Goal: Information Seeking & Learning: Find specific fact

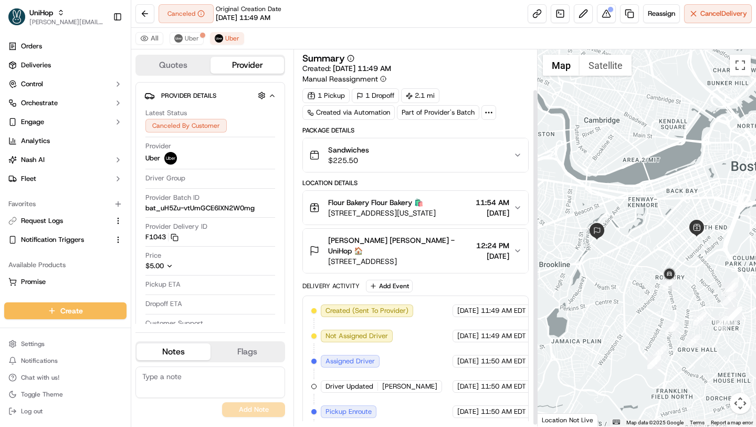
scroll to position [47, 0]
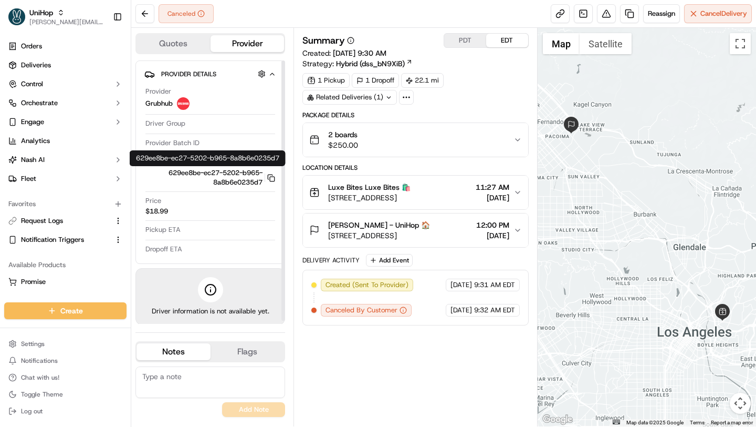
click at [274, 173] on button "629ee8be-ec27-5202-b965-8a8b6e0235d7 Copy 629ee8be-ec27-5202-b965-8a8b6e0235d7" at bounding box center [211, 177] width 130 height 19
click at [269, 178] on icon "button" at bounding box center [271, 178] width 8 height 8
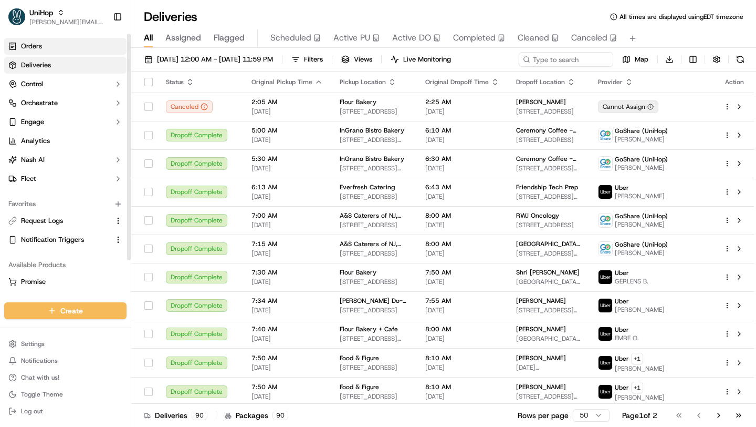
click at [36, 43] on span "Orders" at bounding box center [31, 45] width 21 height 9
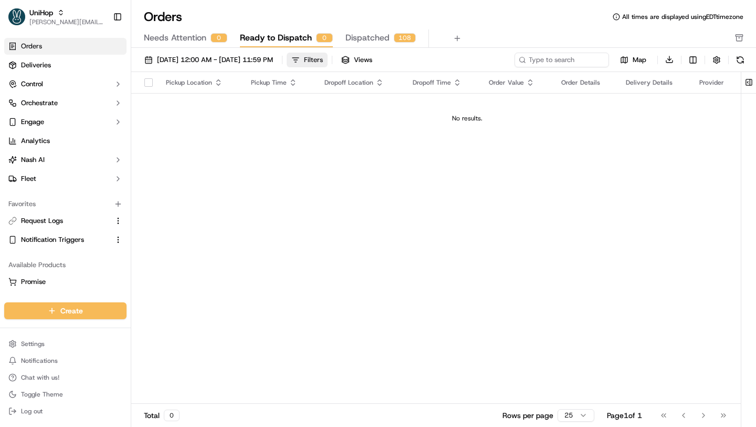
click at [323, 59] on div "Filters" at bounding box center [313, 59] width 19 height 9
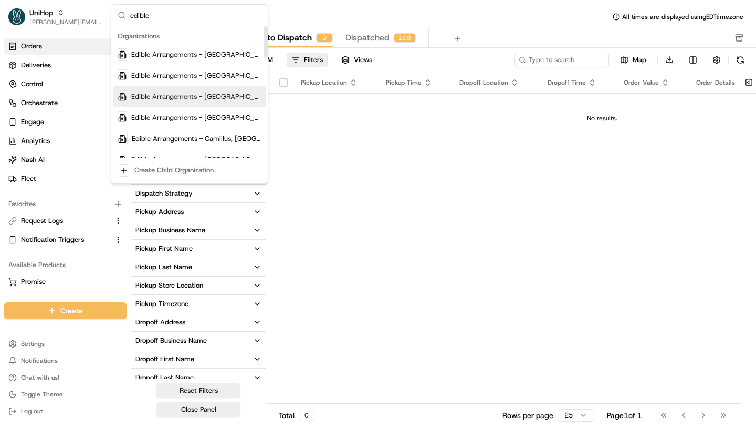
type input "edible"
click at [212, 98] on span "Edible Arrangements - Austin, TX" at bounding box center [196, 96] width 130 height 9
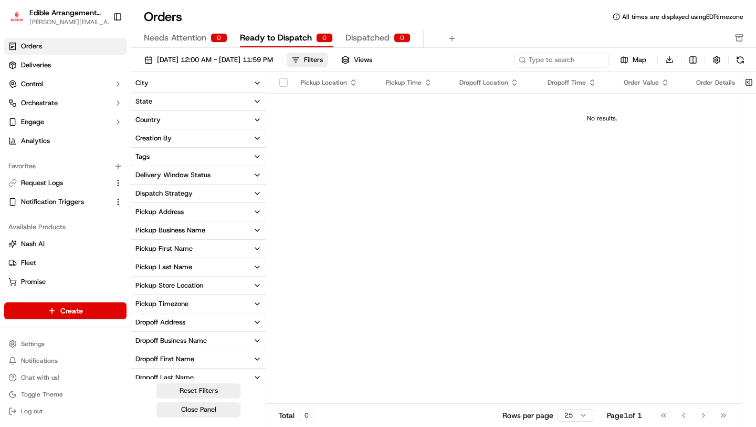
drag, startPoint x: 213, startPoint y: 414, endPoint x: 288, endPoint y: 360, distance: 92.1
click at [213, 414] on button "Close Panel" at bounding box center [199, 409] width 84 height 15
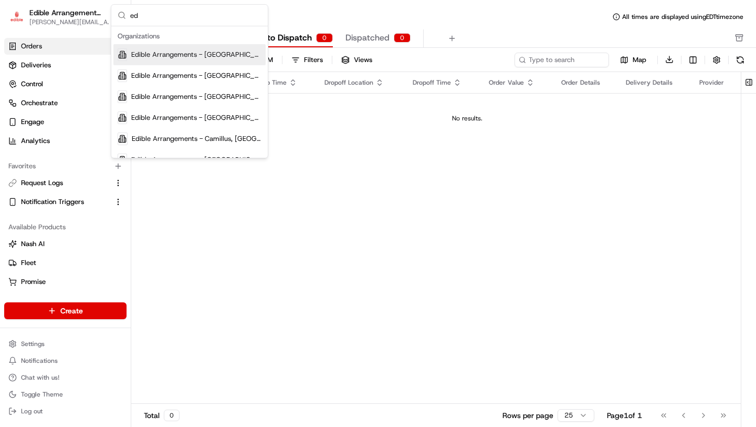
type input "e"
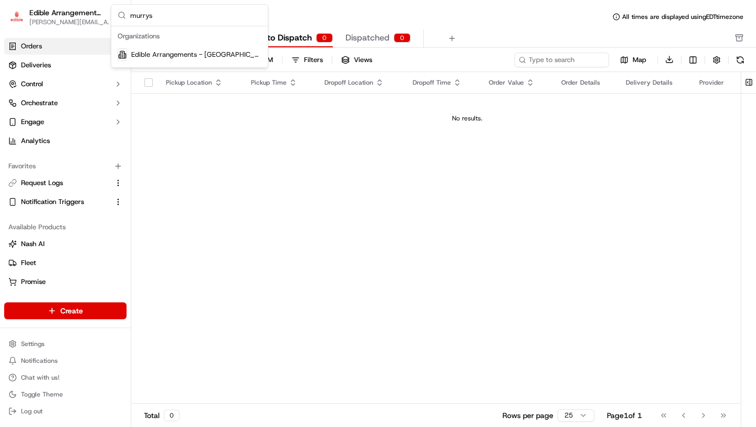
type input "murrys"
click at [186, 56] on span "Edible Arrangements - Murrysville, PA" at bounding box center [196, 54] width 130 height 9
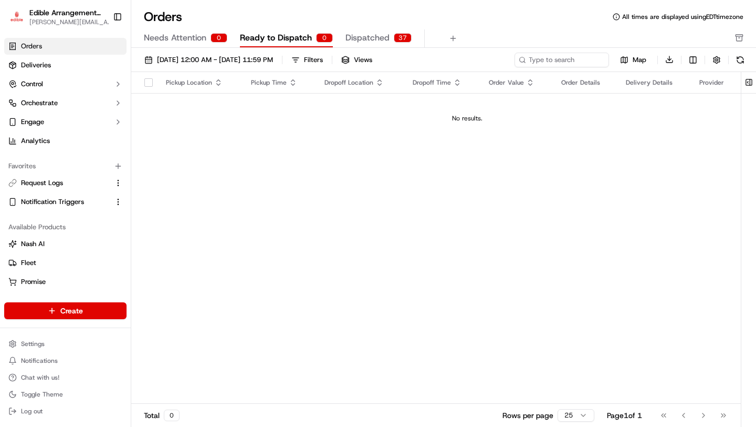
click at [368, 39] on span "Dispatched" at bounding box center [368, 38] width 44 height 13
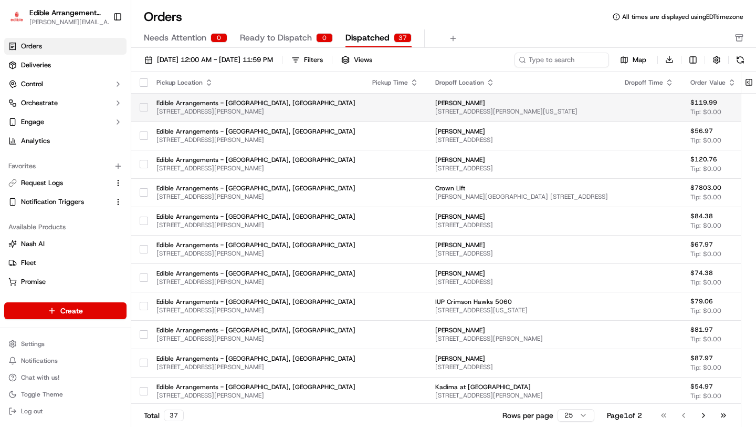
click at [364, 107] on td at bounding box center [395, 107] width 63 height 28
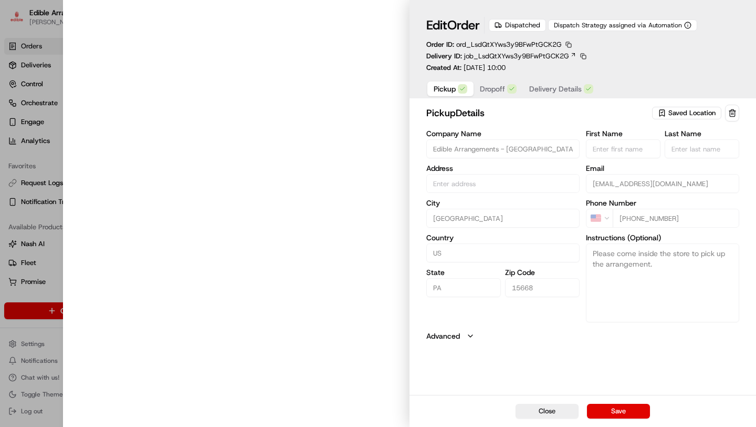
type input "4883 William Penn Hwy, Murrysville, PA 15668, US"
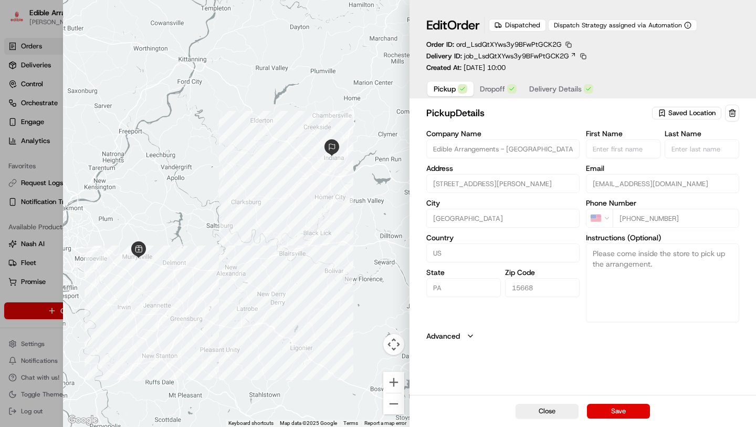
click at [492, 92] on span "Dropoff" at bounding box center [492, 89] width 25 height 11
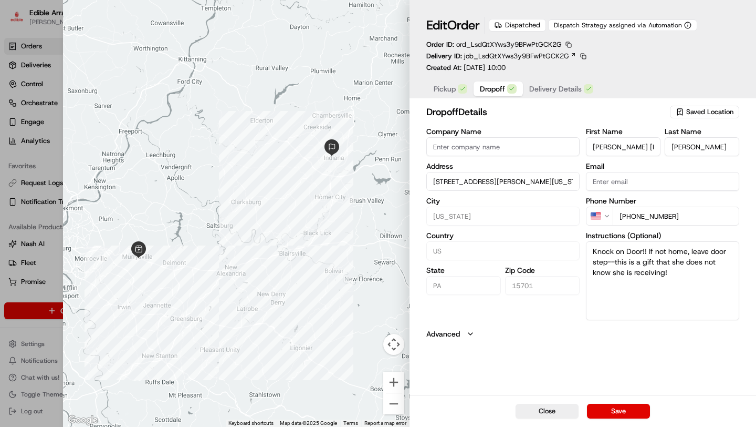
click at [550, 89] on span "Delivery Details" at bounding box center [555, 89] width 53 height 11
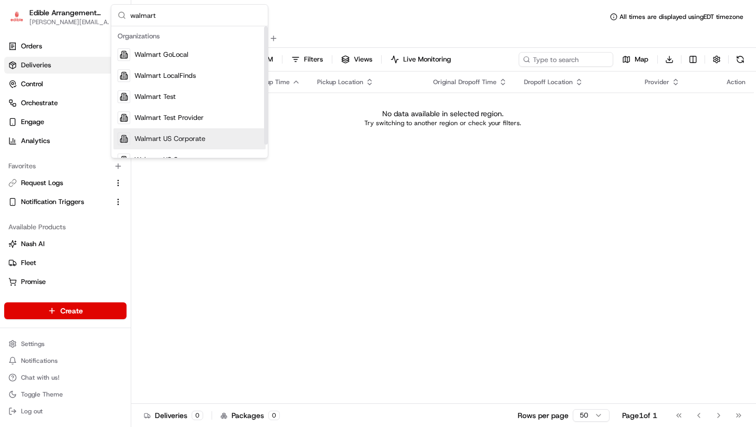
type input "walmart"
click at [187, 133] on div "Walmart US Corporate" at bounding box center [189, 138] width 152 height 21
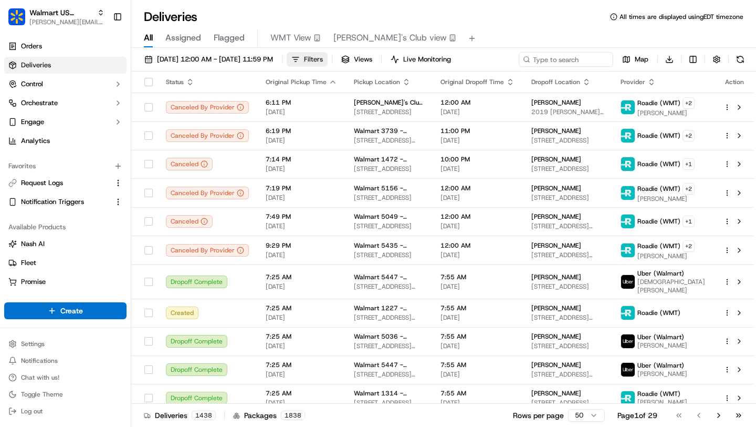
click at [328, 58] on button "Filters" at bounding box center [307, 59] width 41 height 15
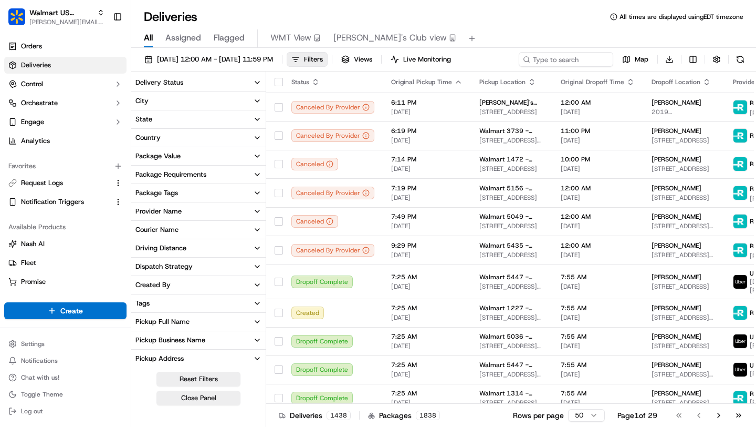
click at [293, 36] on span "WMT View" at bounding box center [291, 38] width 41 height 13
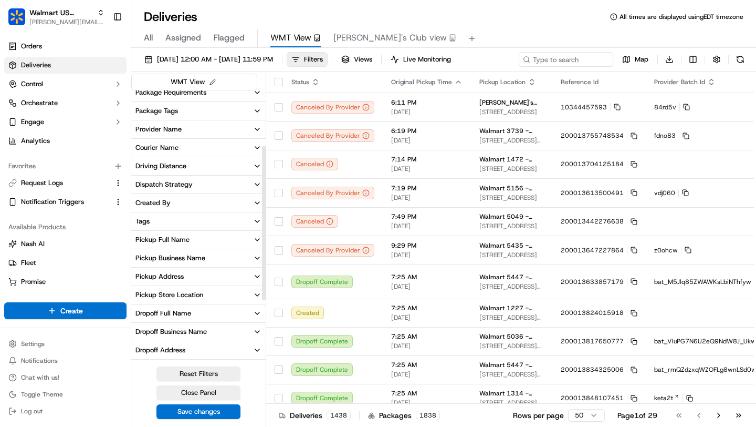
scroll to position [100, 0]
click at [181, 234] on div "Pickup Full Name" at bounding box center [163, 238] width 54 height 9
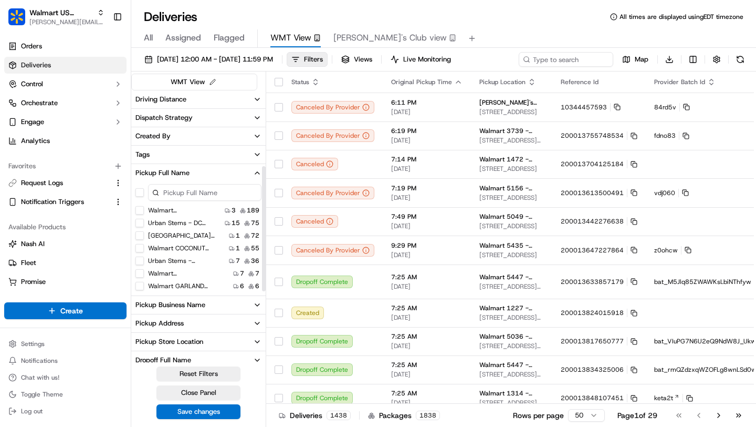
scroll to position [163, 0]
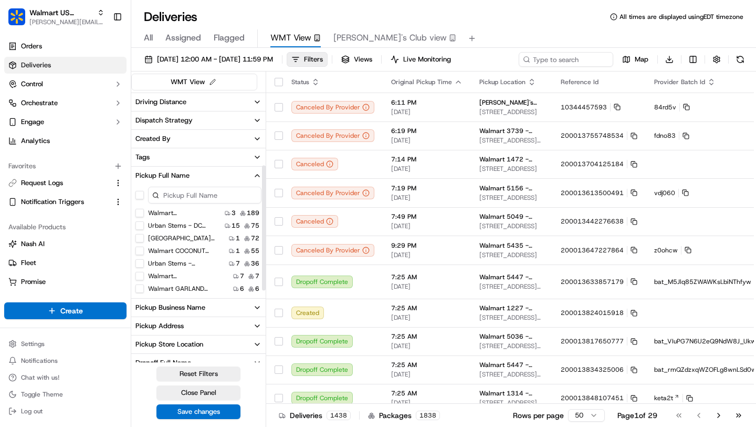
click at [186, 195] on input at bounding box center [204, 194] width 113 height 17
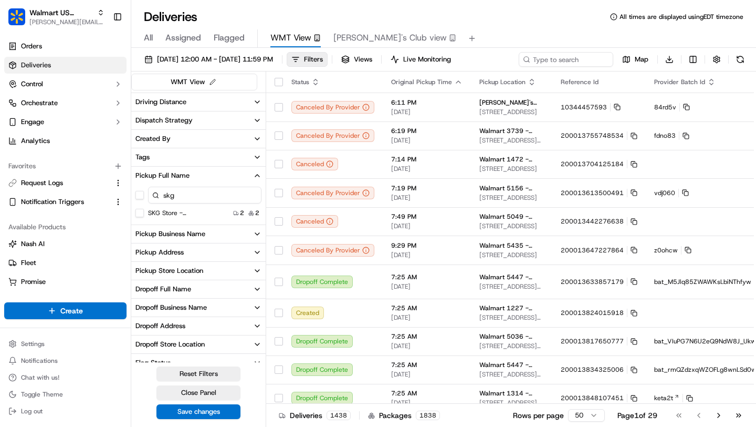
type input "skg"
click at [142, 213] on Doral "SKG Store - Doral SKG Store - Doral" at bounding box center [140, 213] width 8 height 8
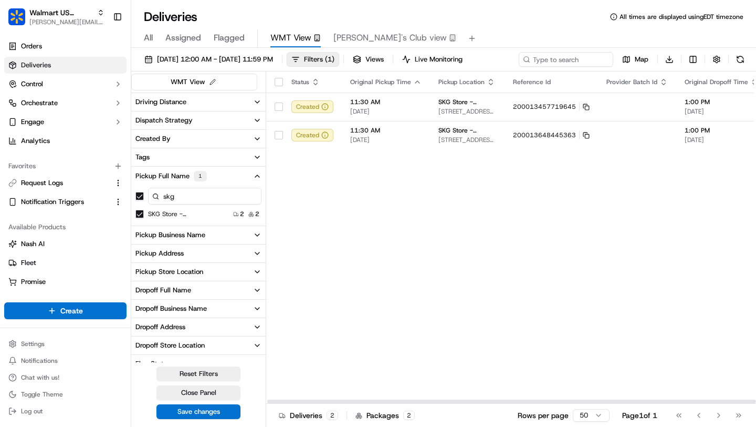
scroll to position [0, 1]
click at [435, 137] on td "SKG Store - Doral SKG Store - Doral 2555 NW 107th Ave, Doral, FL, 33172, US" at bounding box center [467, 135] width 75 height 28
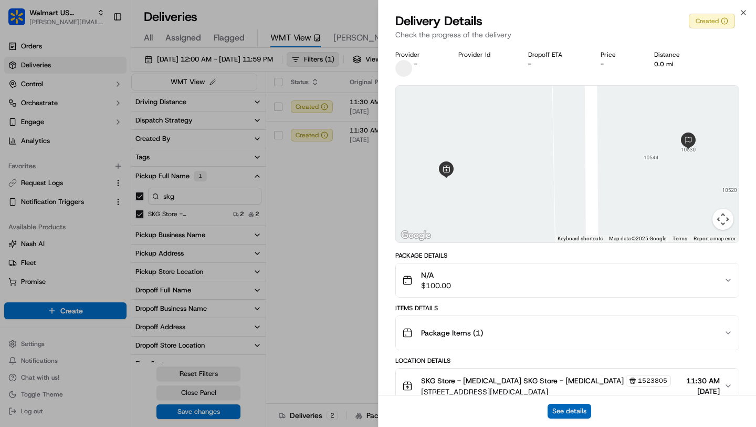
click at [570, 409] on button "See details" at bounding box center [570, 410] width 44 height 15
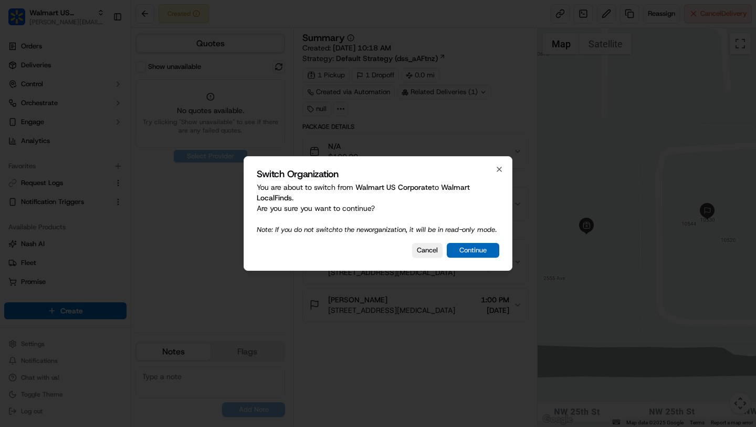
click at [469, 253] on button "Continue" at bounding box center [473, 250] width 53 height 15
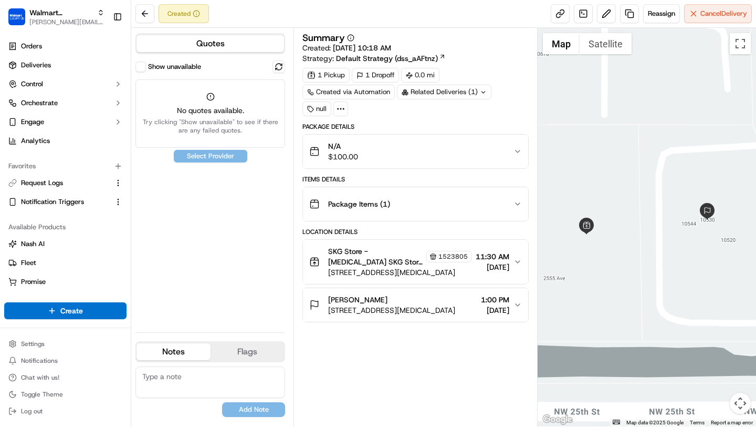
click at [378, 268] on span "[STREET_ADDRESS][MEDICAL_DATA]" at bounding box center [399, 272] width 143 height 11
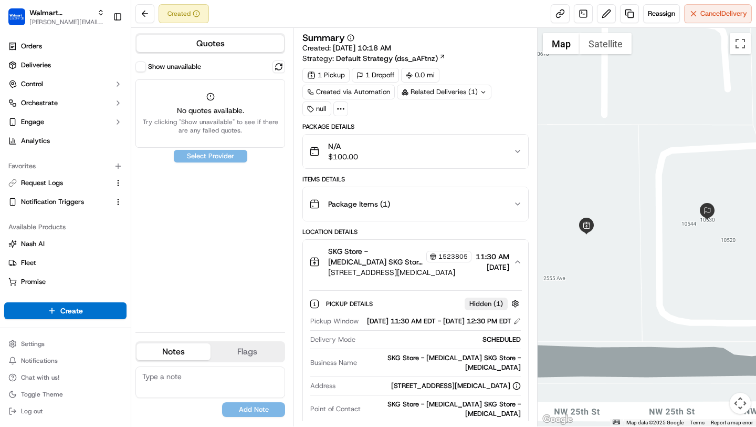
click at [378, 268] on span "[STREET_ADDRESS][MEDICAL_DATA]" at bounding box center [399, 272] width 143 height 11
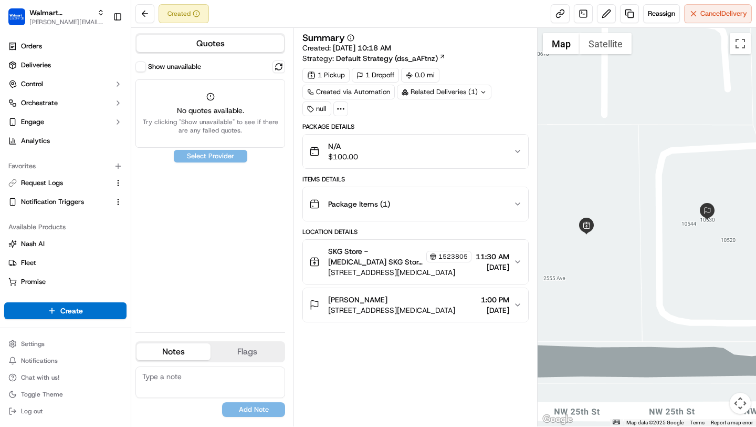
click at [344, 283] on button "SKG Store - Doral SKG Store - Doral 1523805 2555 NW 107th Ave, Doral, FL, 33172…" at bounding box center [415, 262] width 225 height 44
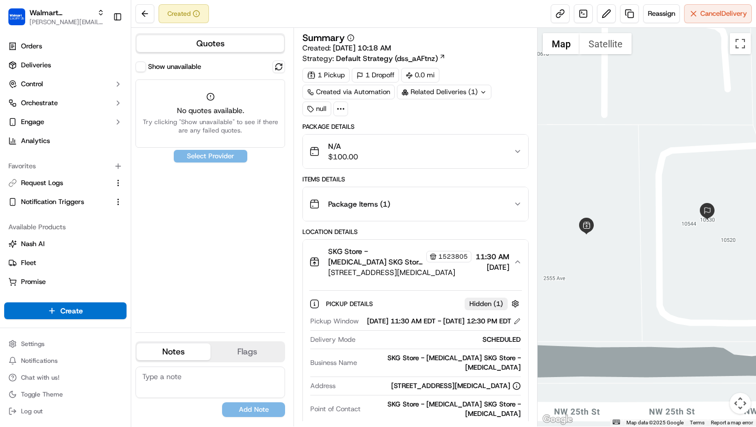
drag, startPoint x: 375, startPoint y: 385, endPoint x: 496, endPoint y: 387, distance: 121.4
click at [496, 387] on div "[STREET_ADDRESS][MEDICAL_DATA]" at bounding box center [456, 385] width 130 height 9
copy div "2555 NW 107th Ave, Doral, FL, 33172"
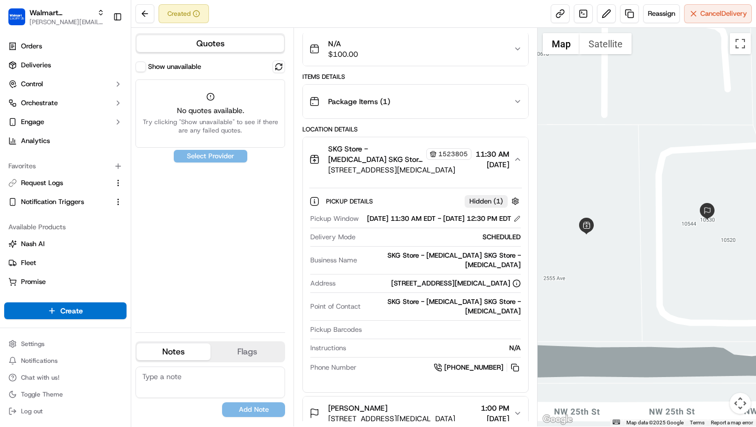
click at [375, 413] on span "[STREET_ADDRESS][MEDICAL_DATA]" at bounding box center [391, 418] width 127 height 11
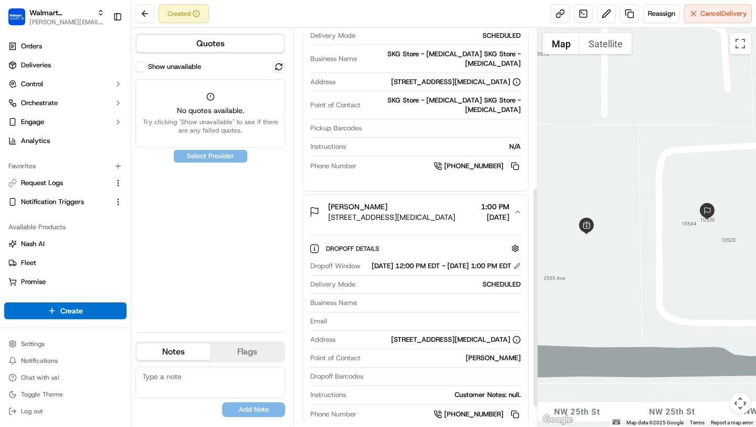
scroll to position [322, 0]
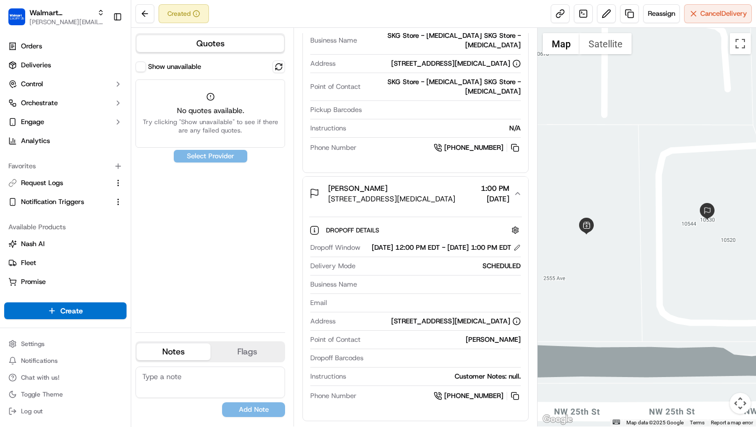
drag, startPoint x: 327, startPoint y: 188, endPoint x: 431, endPoint y: 190, distance: 104.0
click at [452, 194] on div "Avery Slomnicki 10530 NW 26th St, Doral, FL, 33172, US" at bounding box center [382, 193] width 146 height 21
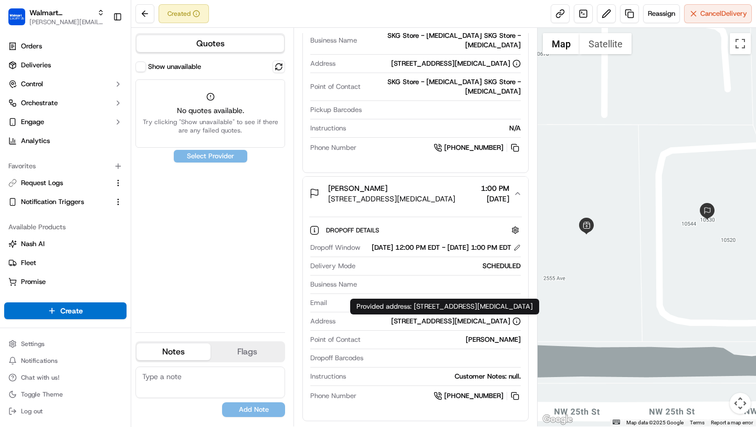
drag, startPoint x: 378, startPoint y: 320, endPoint x: 497, endPoint y: 321, distance: 119.2
click at [497, 321] on div "[STREET_ADDRESS][MEDICAL_DATA]" at bounding box center [430, 320] width 181 height 9
copy div "10530 NW 26th St, Doral, FL, 33172"
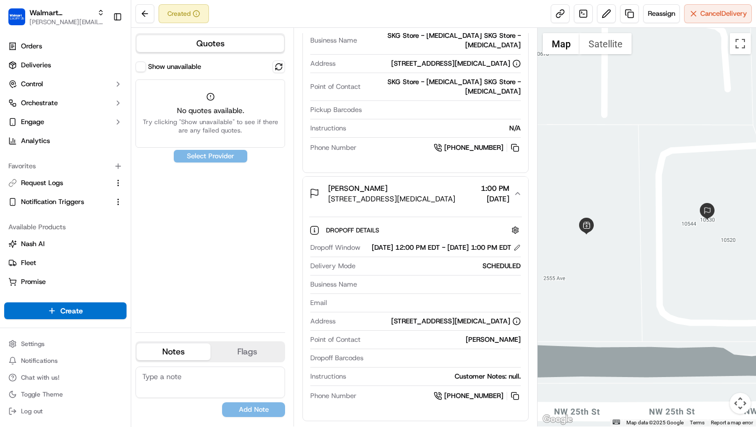
click at [180, 68] on label "Show unavailable" at bounding box center [174, 66] width 53 height 9
click at [146, 68] on button "Show unavailable" at bounding box center [141, 66] width 11 height 11
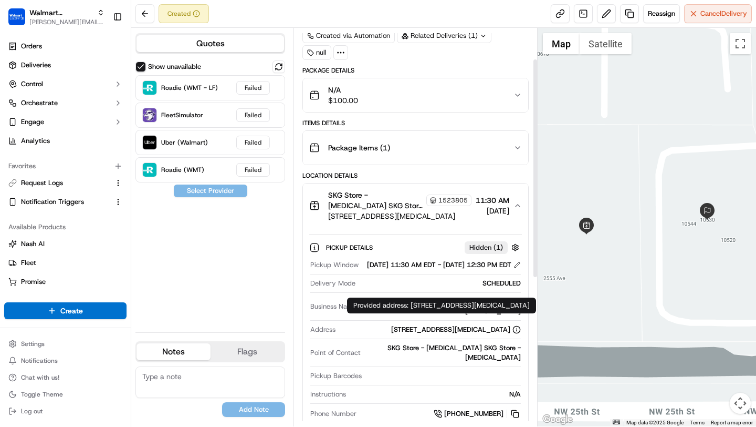
scroll to position [0, 0]
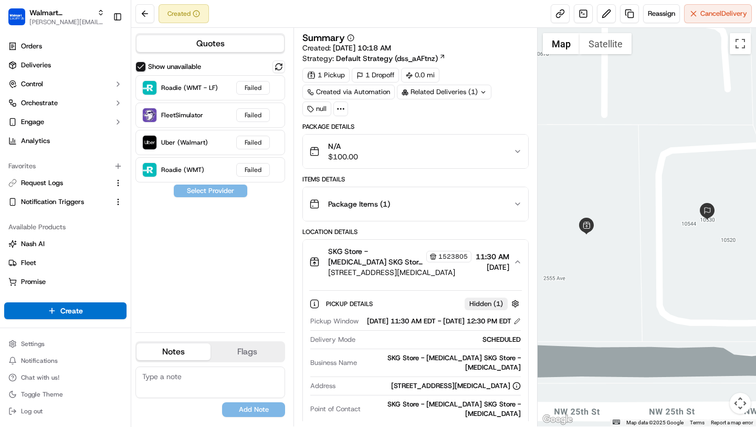
click at [342, 108] on icon at bounding box center [340, 108] width 9 height 9
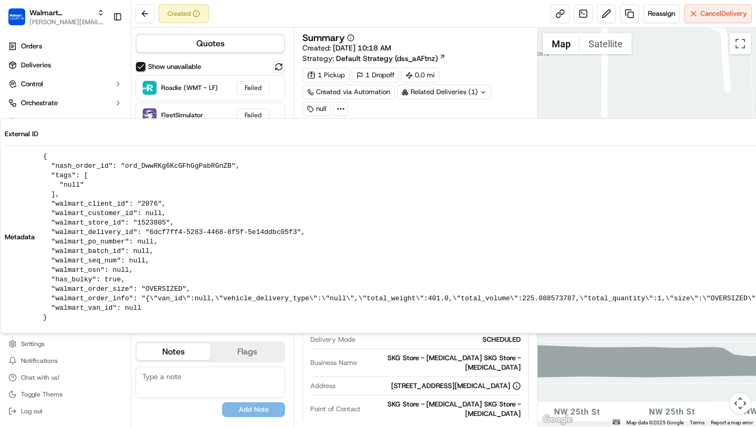
click at [505, 72] on div "1 Pickup 1 Dropoff 0.0 mi Created via Automation Related Deliveries (1) null" at bounding box center [416, 92] width 226 height 48
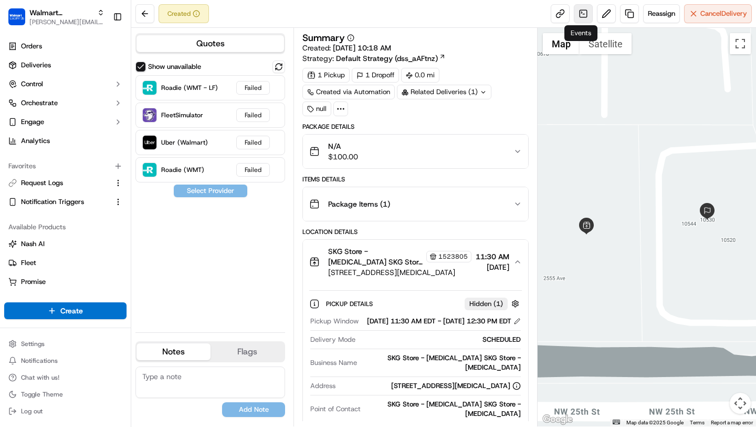
click at [582, 14] on link at bounding box center [583, 13] width 19 height 19
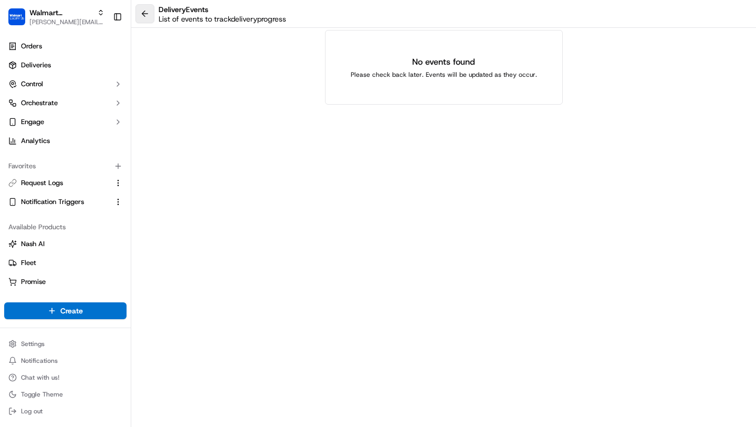
click at [138, 17] on button at bounding box center [145, 13] width 19 height 19
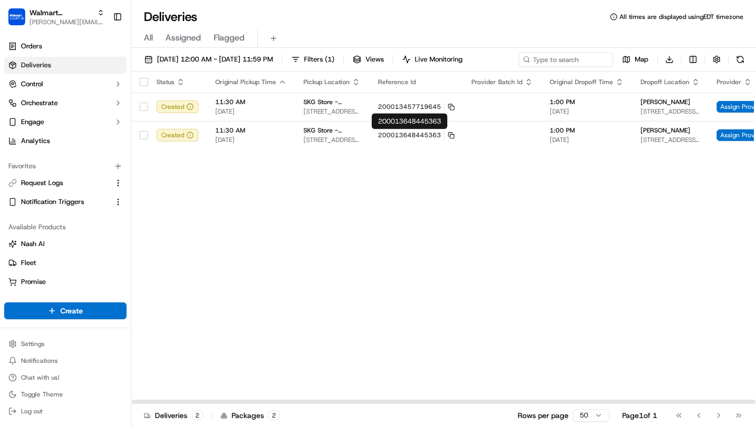
click at [410, 171] on div "Status Original Pickup Time Pickup Location Reference Id Provider Batch Id Orig…" at bounding box center [474, 237] width 687 height 332
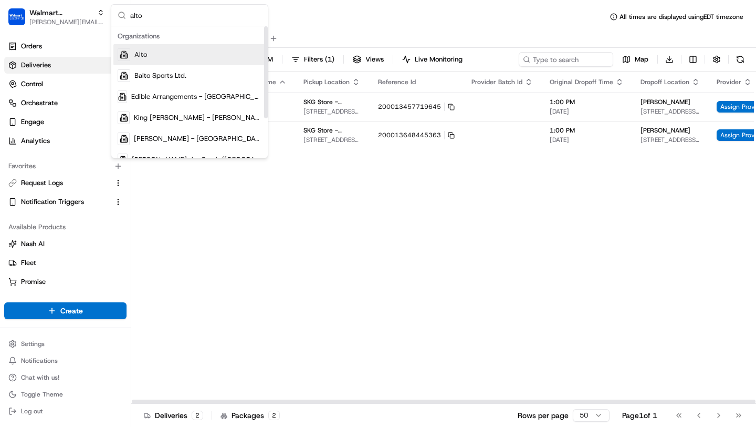
type input "alto"
click at [159, 59] on div "Alto" at bounding box center [189, 54] width 152 height 21
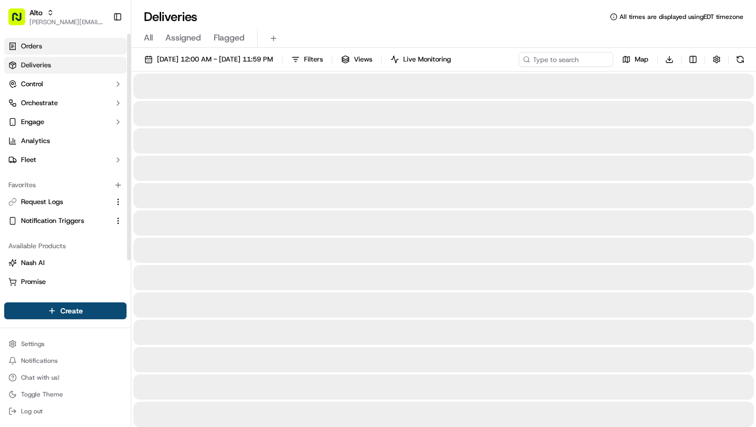
click at [51, 50] on link "Orders" at bounding box center [65, 46] width 122 height 17
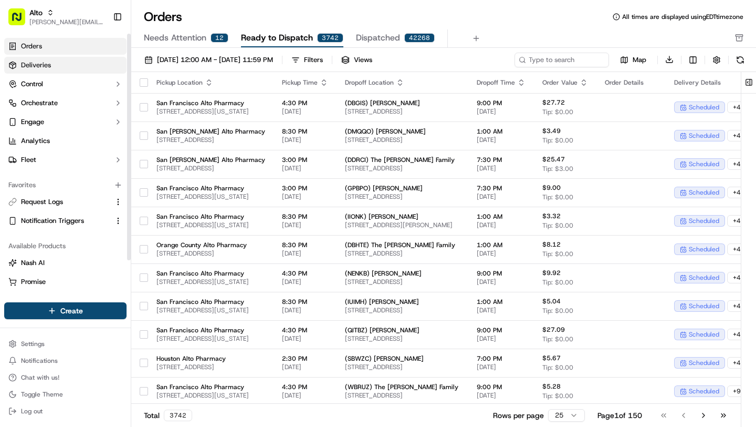
click at [47, 63] on span "Deliveries" at bounding box center [36, 64] width 30 height 9
